Goal: Information Seeking & Learning: Learn about a topic

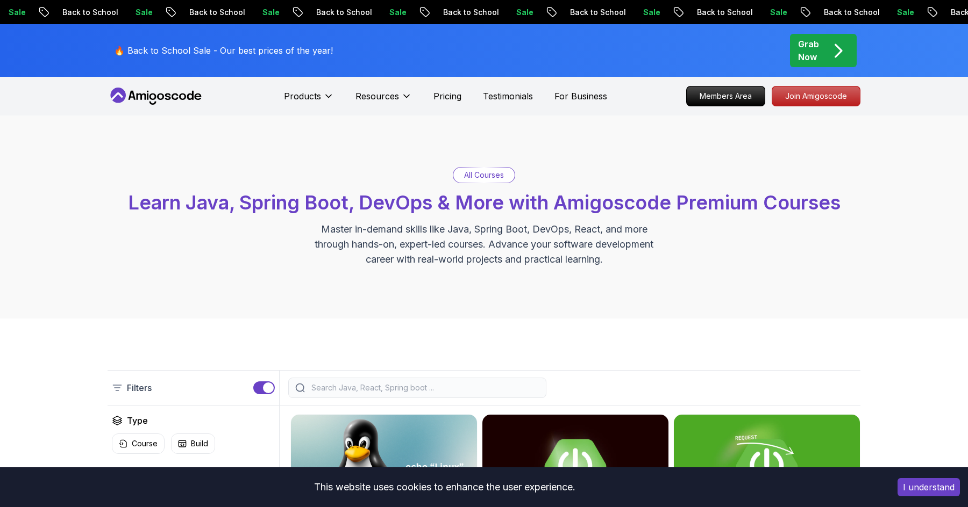
click at [181, 95] on icon at bounding box center [182, 97] width 7 height 6
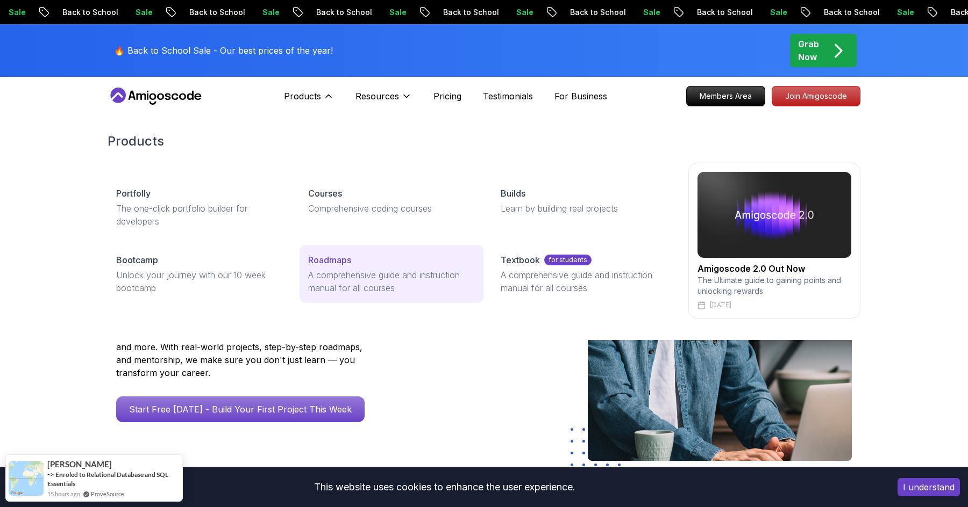
drag, startPoint x: 321, startPoint y: 98, endPoint x: 335, endPoint y: 258, distance: 160.8
click at [334, 107] on div "Products Products Portfolly The one-click portfolio builder for developers Cour…" at bounding box center [309, 96] width 50 height 22
click at [335, 258] on p "Roadmaps" at bounding box center [329, 260] width 43 height 13
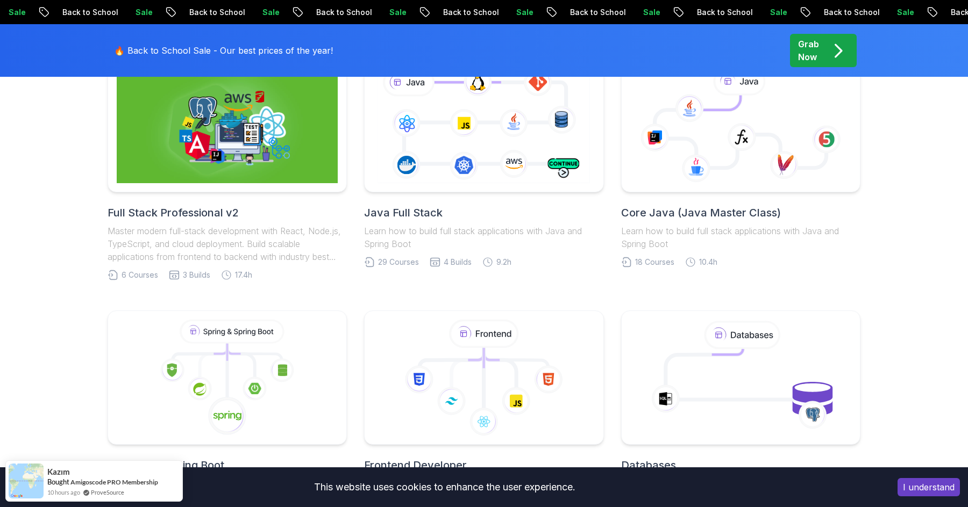
scroll to position [317, 0]
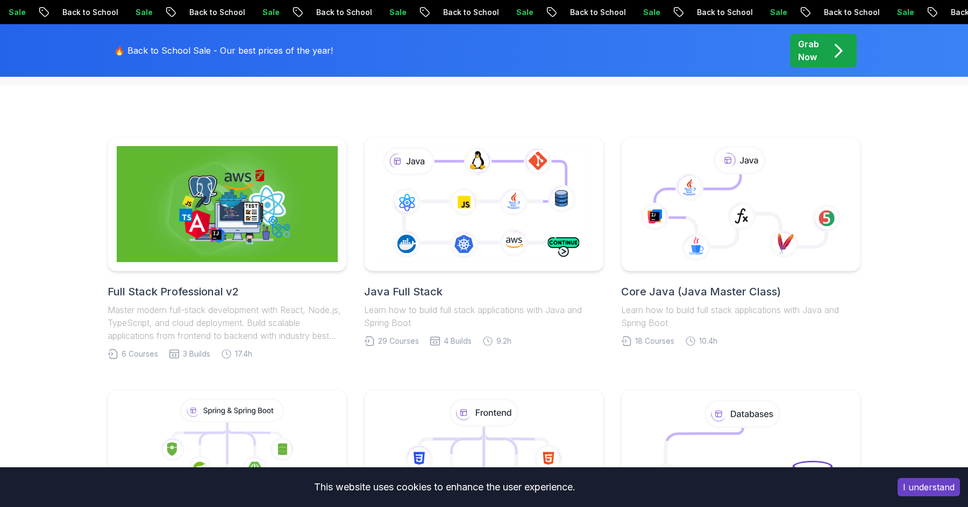
scroll to position [211, 0]
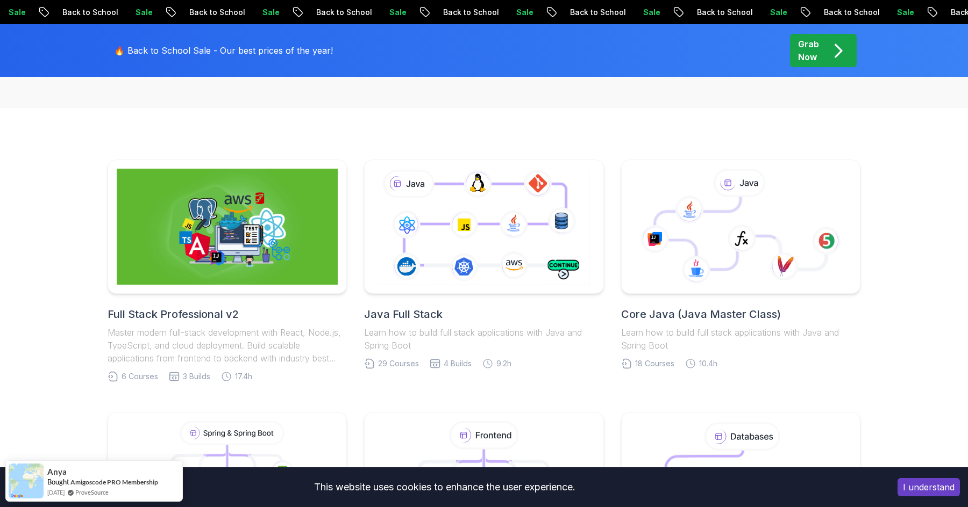
click at [407, 316] on h2 "Java Full Stack" at bounding box center [483, 314] width 239 height 15
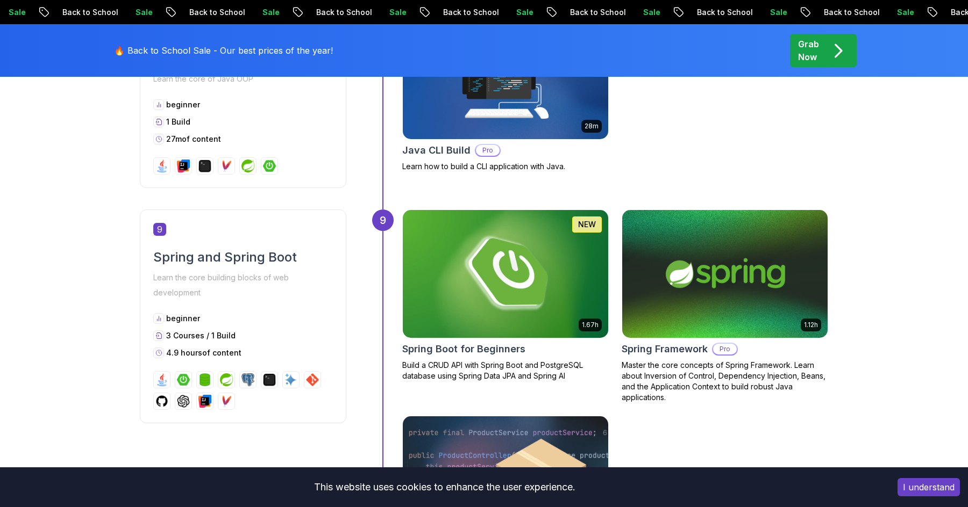
scroll to position [2204, 0]
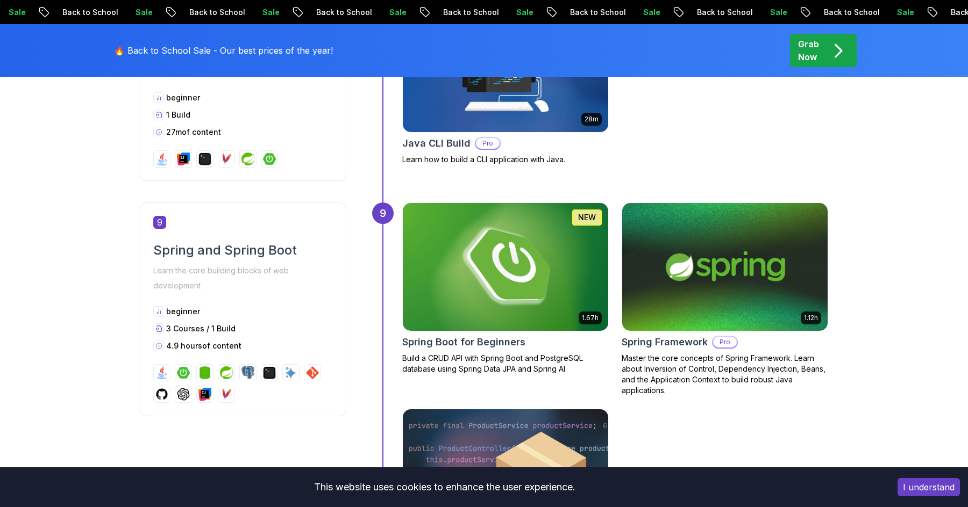
click at [485, 307] on img at bounding box center [505, 267] width 216 height 134
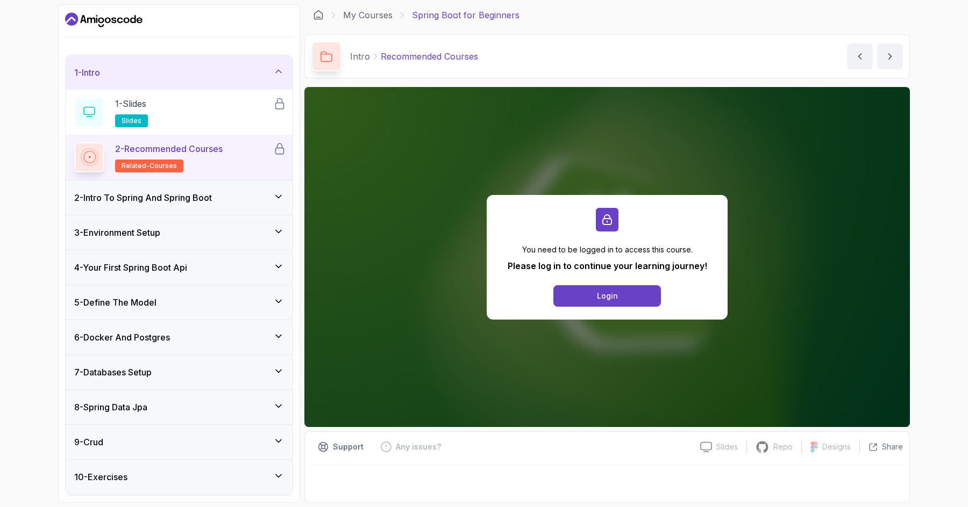
click at [271, 298] on div "5 - Define The Model" at bounding box center [179, 302] width 210 height 13
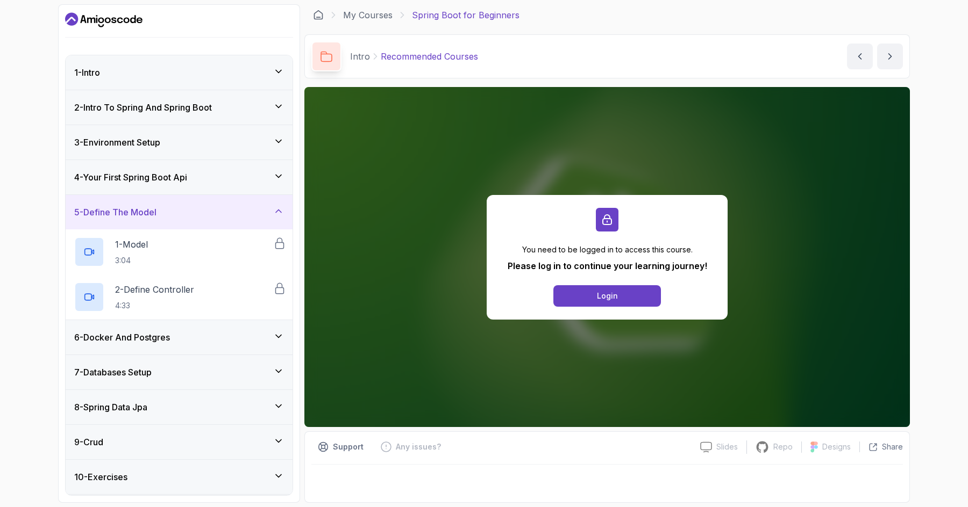
scroll to position [4, 0]
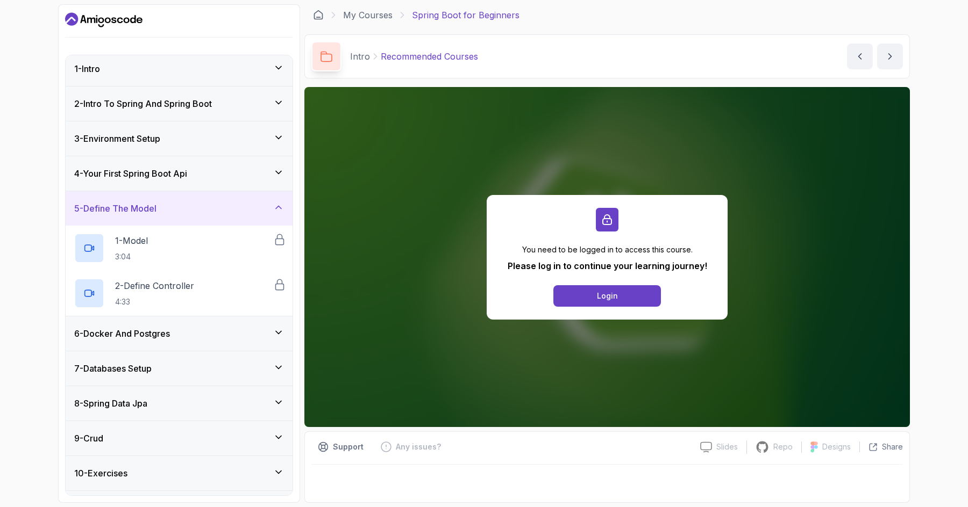
click at [271, 342] on div "6 - Docker And Postgres" at bounding box center [179, 334] width 227 height 34
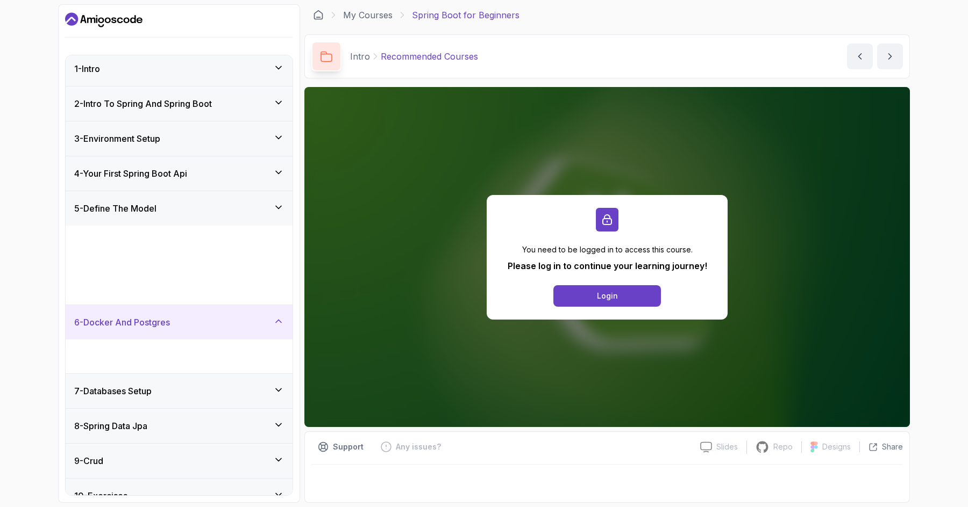
scroll to position [0, 0]
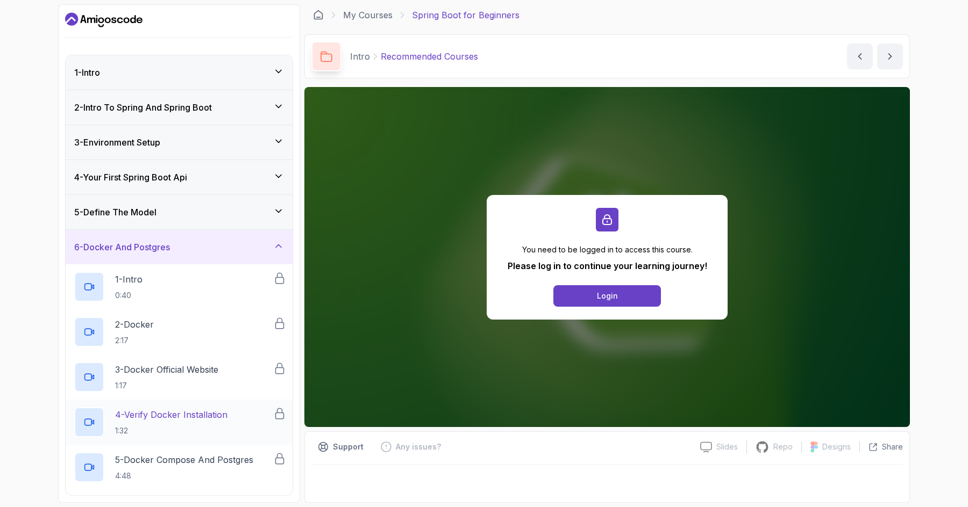
click at [262, 433] on div "4 - Verify Docker Installation 1:32" at bounding box center [173, 422] width 199 height 30
